Goal: Task Accomplishment & Management: Use online tool/utility

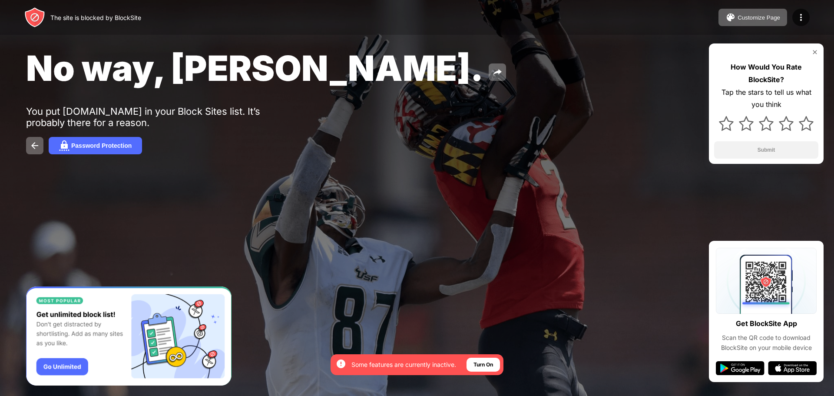
click at [232, 234] on div at bounding box center [417, 198] width 834 height 396
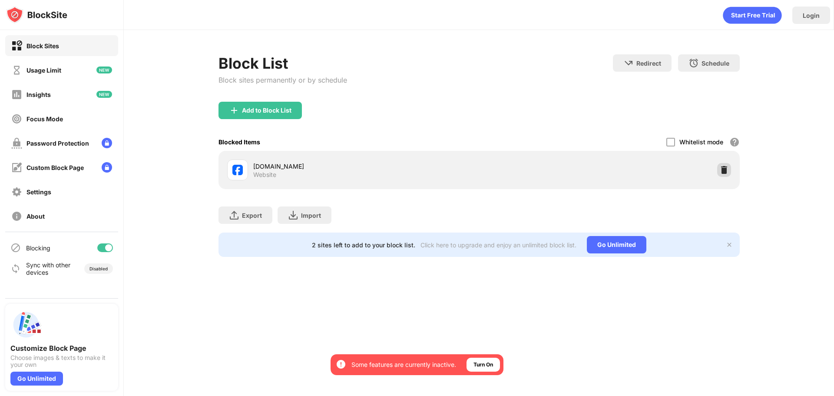
click at [726, 169] on img at bounding box center [724, 170] width 9 height 9
